Goal: Obtain resource: Download file/media

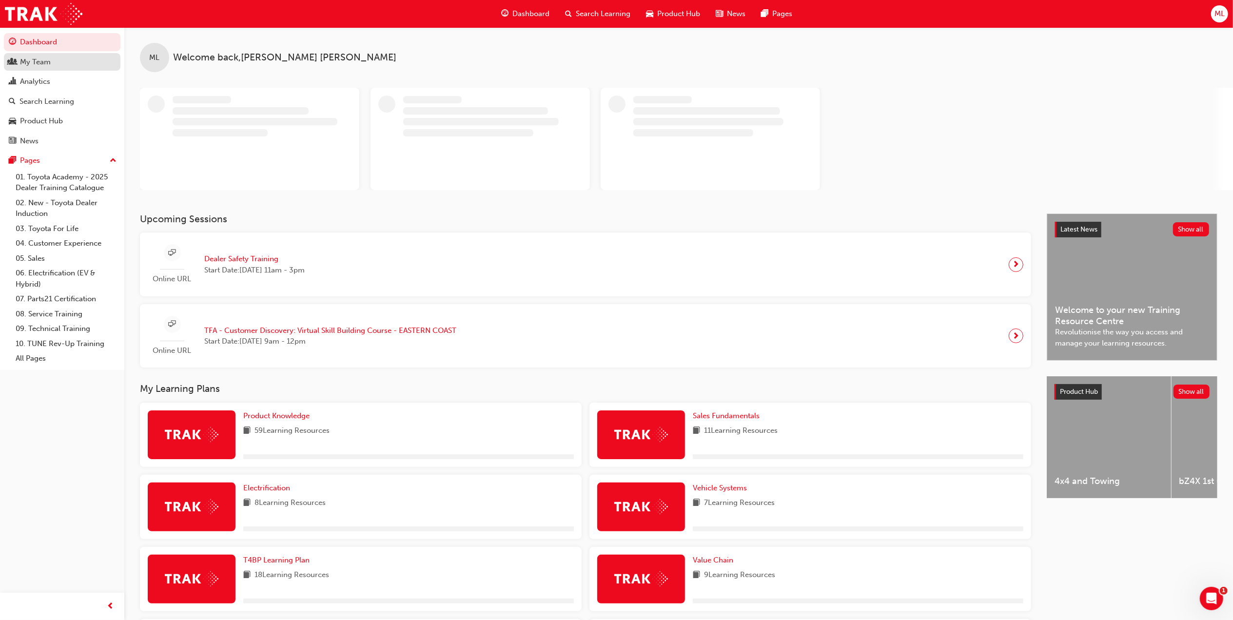
click at [32, 63] on div "My Team" at bounding box center [35, 62] width 31 height 11
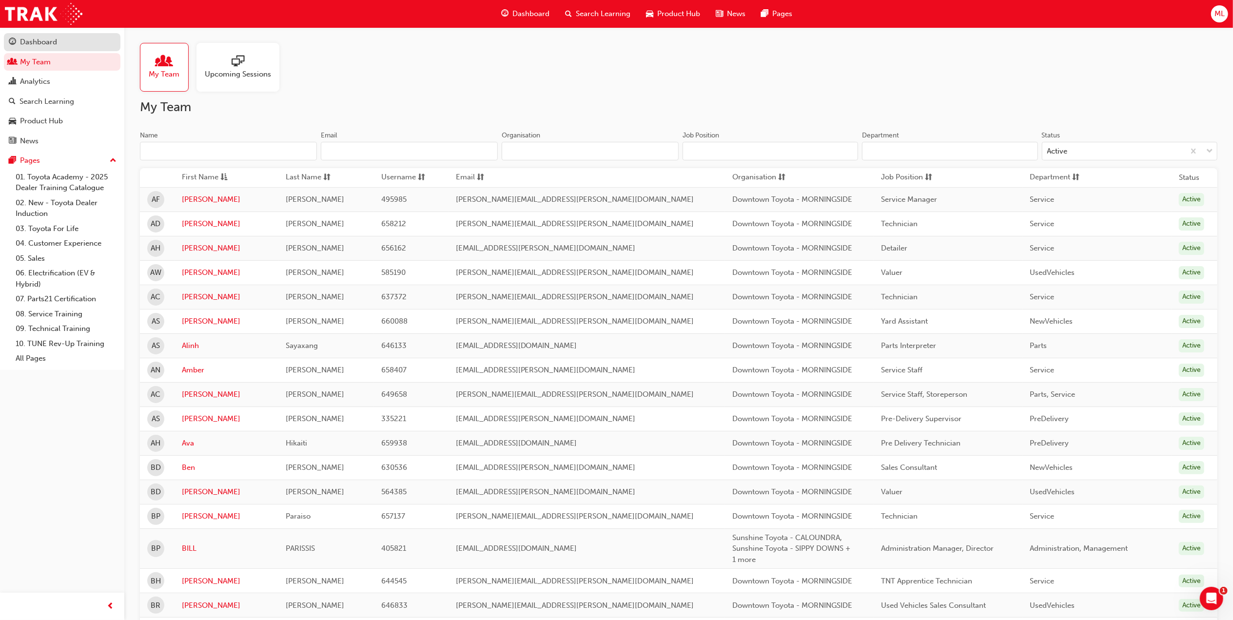
click at [10, 34] on link "Dashboard" at bounding box center [62, 42] width 116 height 18
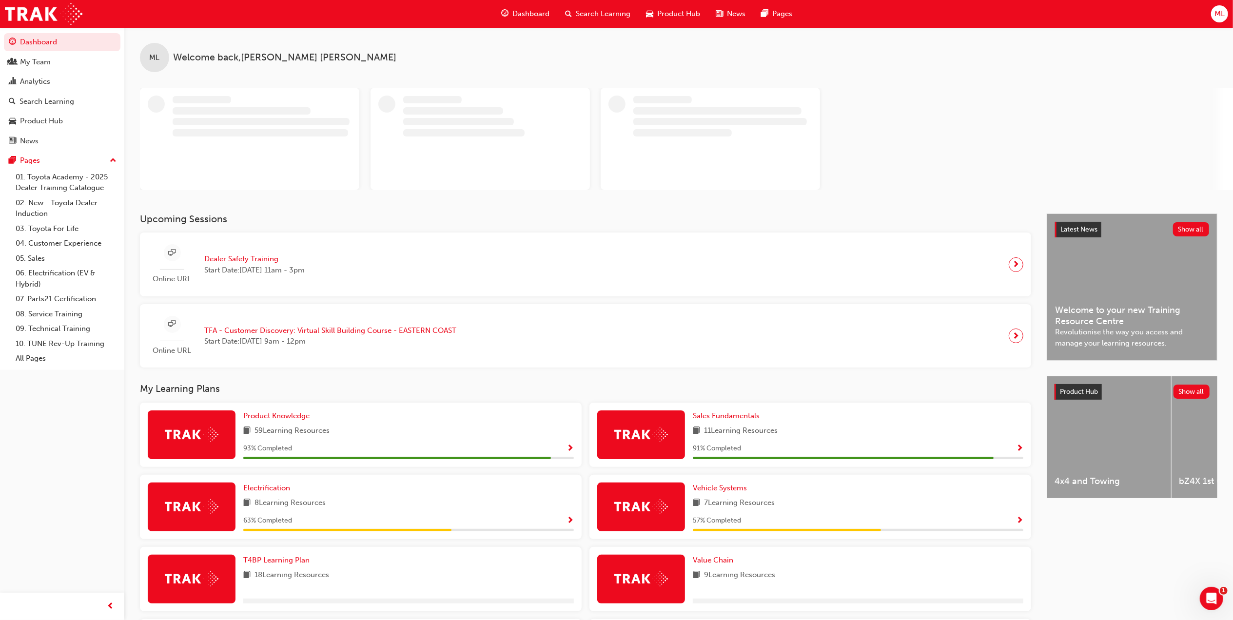
click at [258, 260] on span "Dealer Safety Training" at bounding box center [254, 258] width 100 height 11
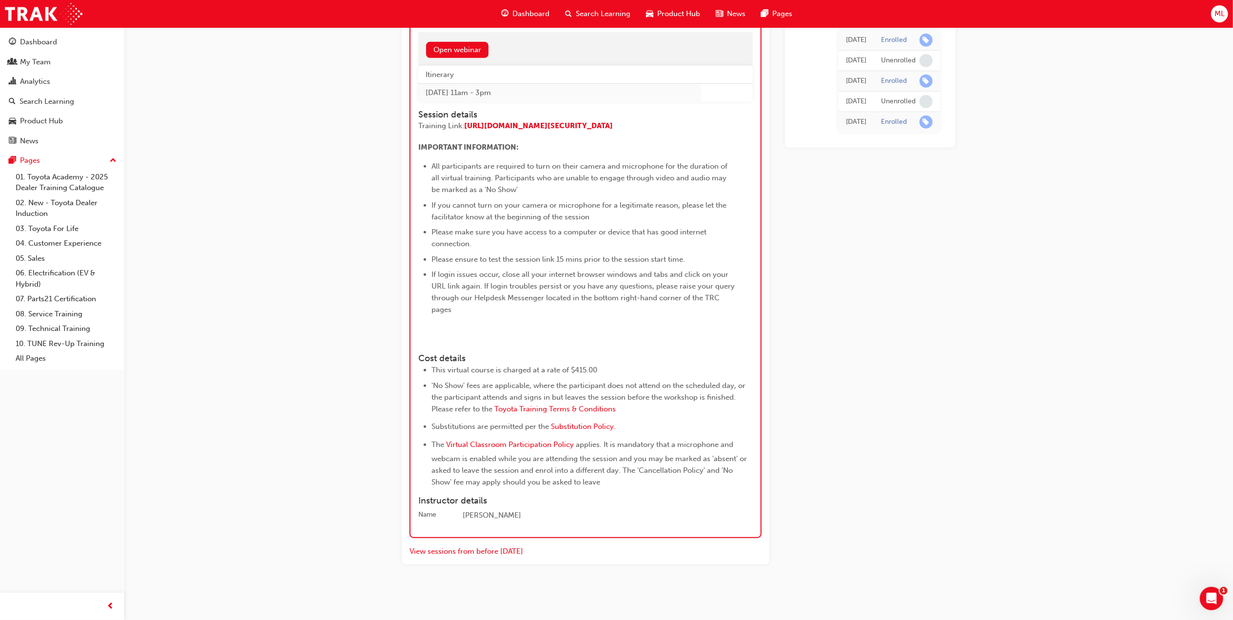
scroll to position [800, 0]
click at [486, 279] on button "View sessions from before [DATE]" at bounding box center [466, 551] width 114 height 11
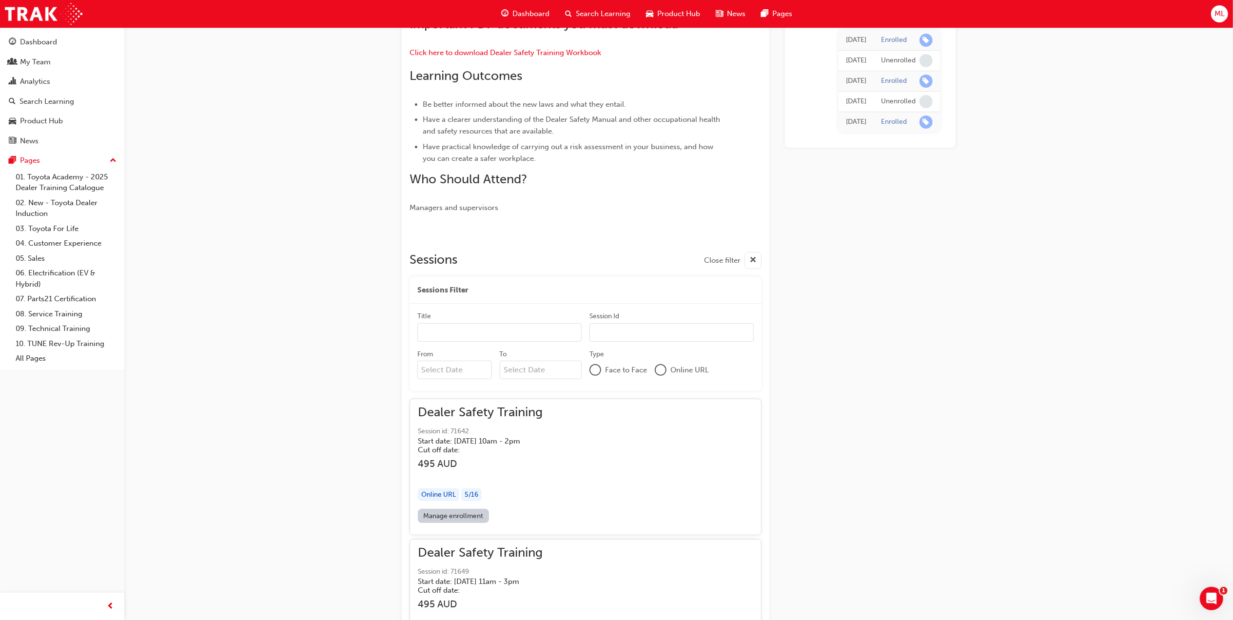
scroll to position [185, 0]
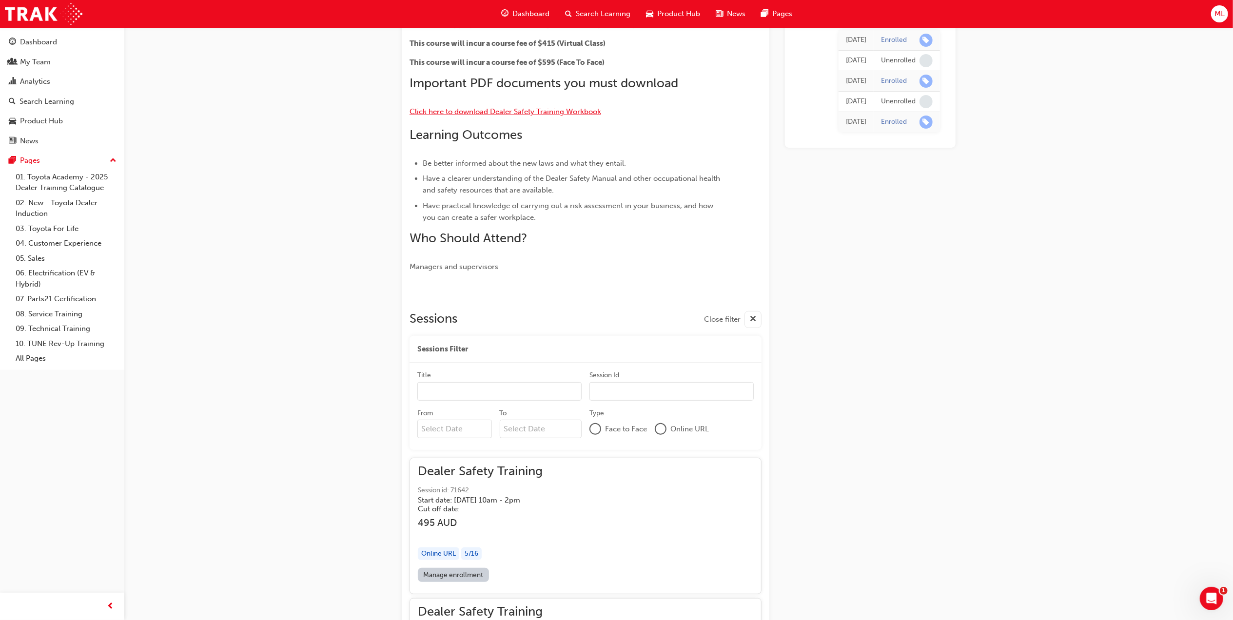
click at [517, 108] on span "Click here to download Dealer Safety Training Workbook" at bounding box center [505, 111] width 192 height 9
